Goal: Task Accomplishment & Management: Complete application form

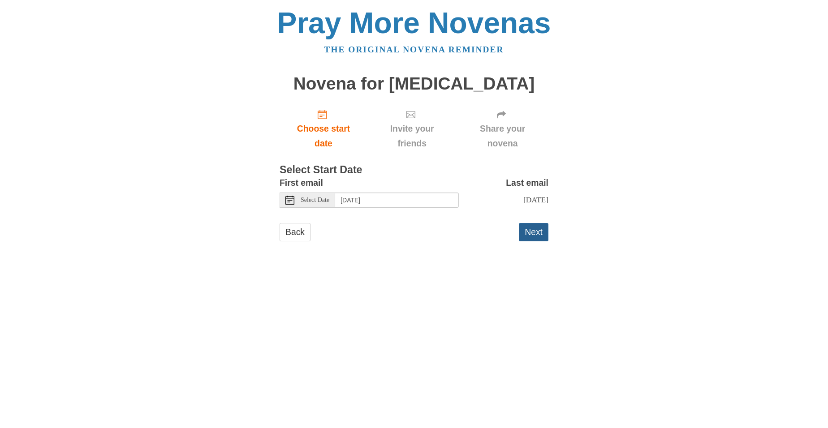
click at [535, 228] on button "Next" at bounding box center [534, 232] width 30 height 18
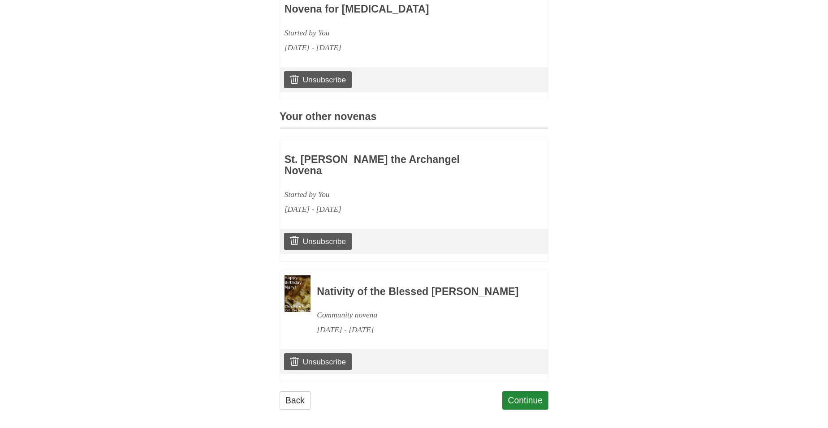
scroll to position [289, 0]
click at [526, 392] on link "Continue" at bounding box center [525, 401] width 47 height 18
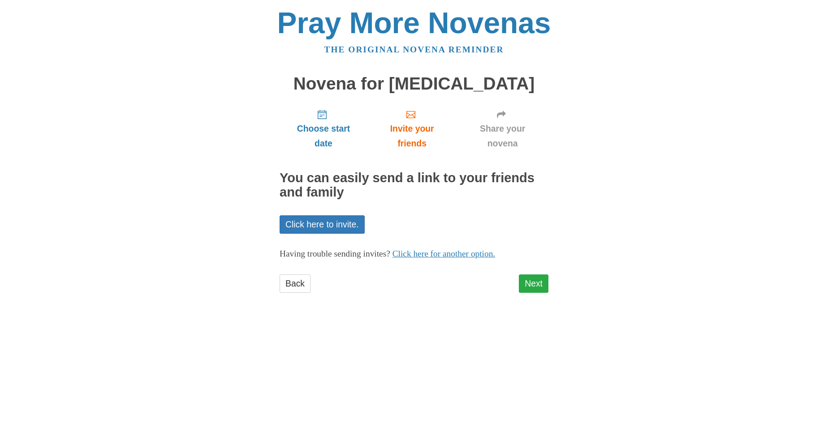
click at [533, 283] on link "Next" at bounding box center [534, 284] width 30 height 18
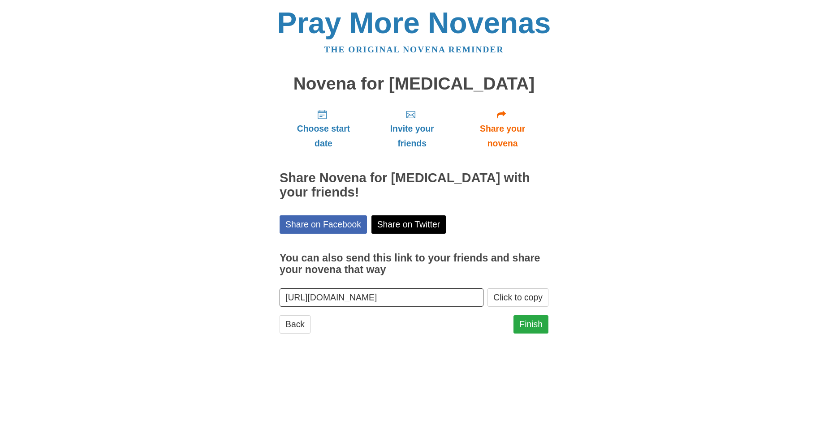
click at [534, 315] on link "Finish" at bounding box center [530, 324] width 35 height 18
